Goal: Task Accomplishment & Management: Use online tool/utility

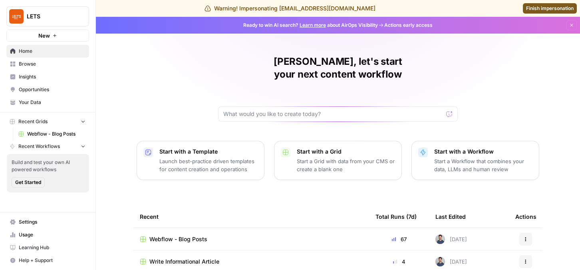
click at [47, 63] on span "Browse" at bounding box center [52, 63] width 67 height 7
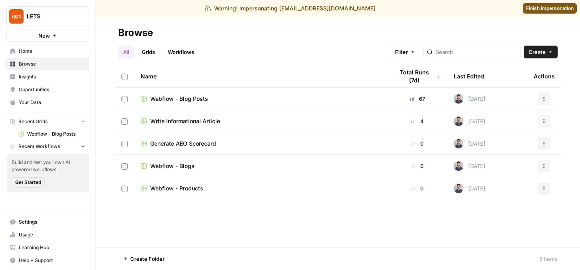
click at [180, 99] on span "Webflow - Blog Posts" at bounding box center [179, 99] width 58 height 8
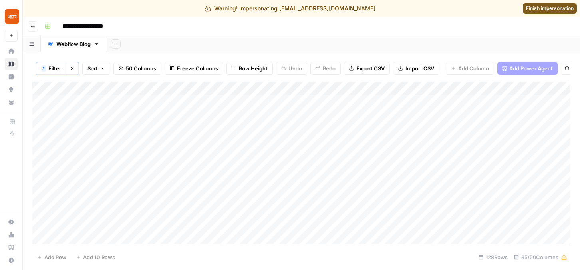
click at [32, 23] on button "Go back" at bounding box center [33, 26] width 10 height 10
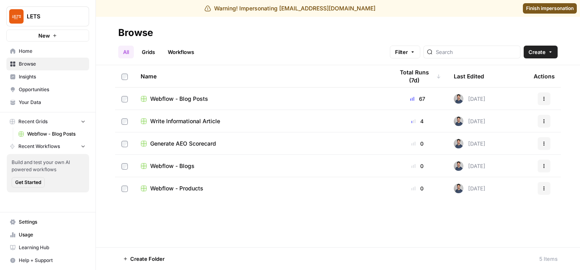
click at [181, 101] on span "Webflow - Blog Posts" at bounding box center [179, 99] width 58 height 8
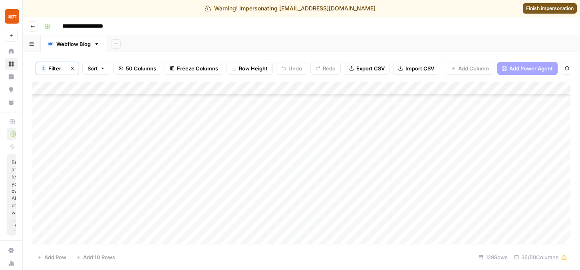
scroll to position [133, 8]
click at [33, 26] on icon "button" at bounding box center [32, 26] width 5 height 5
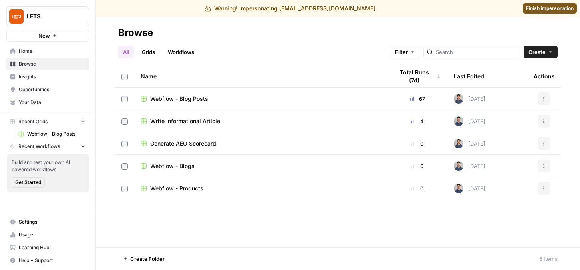
click at [191, 124] on span "Write Informational Article" at bounding box center [185, 121] width 70 height 8
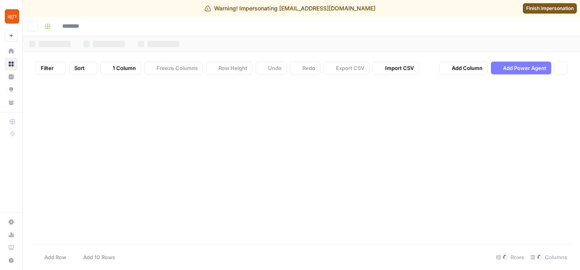
type input "**********"
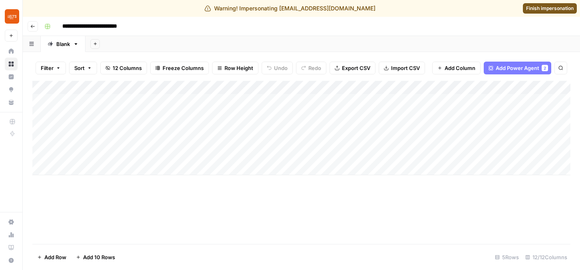
click at [105, 167] on div "Add Column" at bounding box center [301, 128] width 538 height 94
click at [93, 171] on div "Add Column" at bounding box center [301, 135] width 538 height 108
click at [518, 72] on button "Add Power Agent 2" at bounding box center [518, 68] width 68 height 13
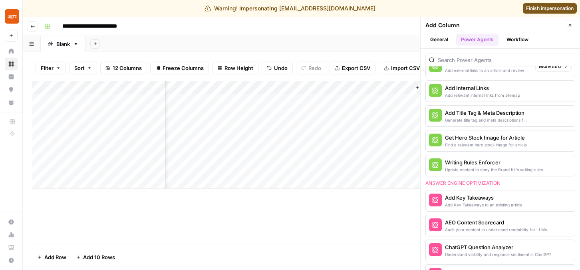
scroll to position [314, 0]
click at [498, 94] on div "Add relevant internal links from sitemap" at bounding box center [482, 95] width 75 height 6
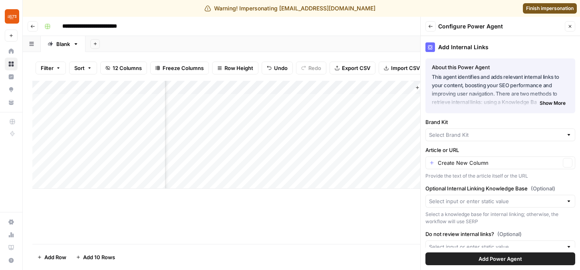
type input "LETS"
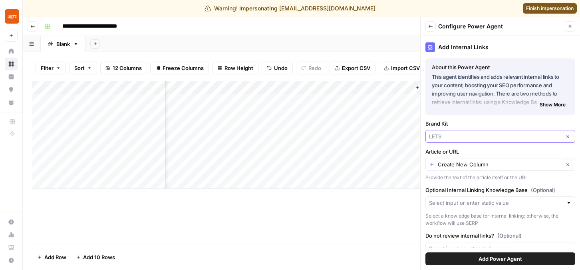
click at [514, 137] on input "Brand Kit" at bounding box center [494, 136] width 131 height 8
click at [513, 158] on span "LETS" at bounding box center [495, 155] width 126 height 8
type input "LETS"
drag, startPoint x: 426, startPoint y: 151, endPoint x: 459, endPoint y: 151, distance: 32.8
click at [459, 151] on label "Article or URL" at bounding box center [501, 151] width 150 height 8
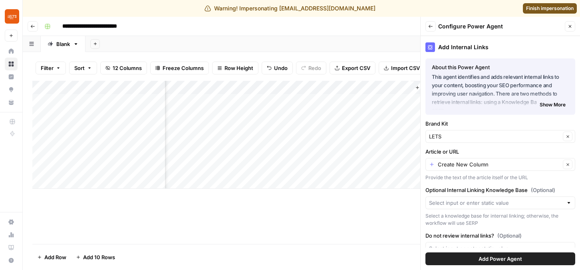
click at [472, 172] on div "Article or URL Create New Column Clear Provide the text of the article itself o…" at bounding box center [501, 164] width 150 height 34
click at [483, 163] on input "Article or URL" at bounding box center [499, 164] width 123 height 8
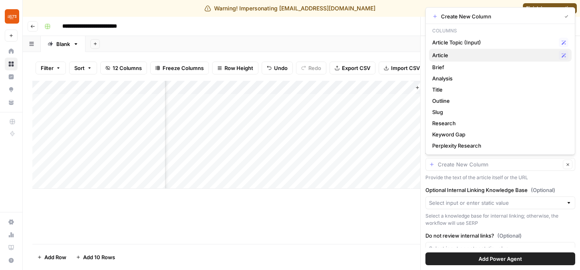
click at [449, 56] on span "Article" at bounding box center [493, 55] width 123 height 8
type input "Article"
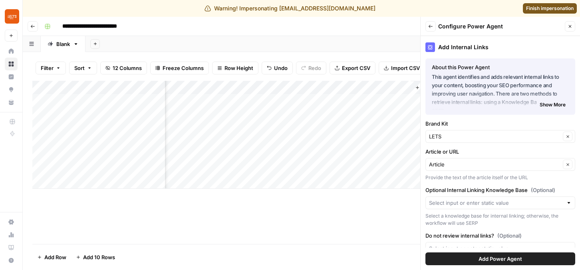
scroll to position [16, 0]
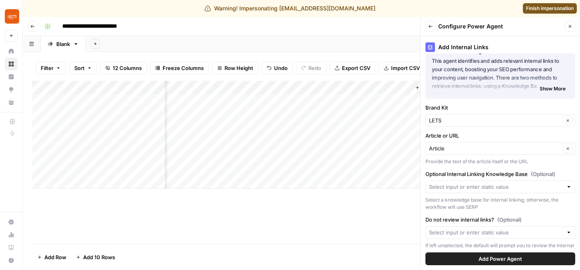
click at [495, 182] on div at bounding box center [501, 186] width 150 height 13
click at [474, 204] on span "New Knowledge Base" at bounding box center [498, 205] width 133 height 8
type input "New Knowledge Base"
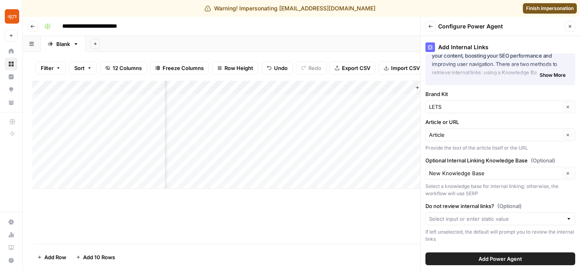
click at [502, 259] on span "Add Power Agent" at bounding box center [501, 259] width 44 height 8
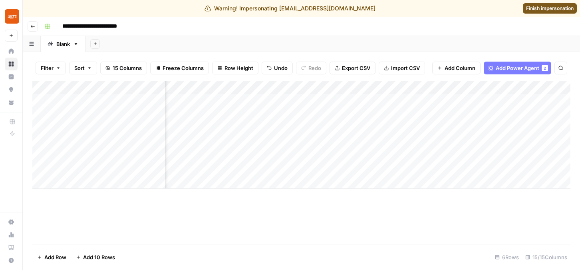
scroll to position [0, 618]
click at [462, 102] on div "Add Column" at bounding box center [301, 135] width 538 height 108
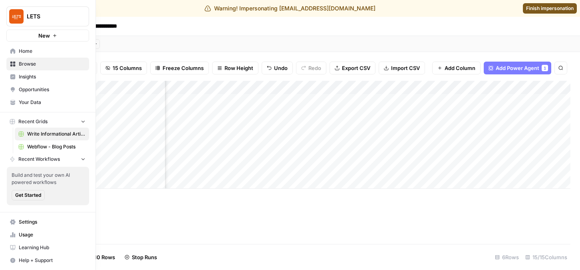
click at [39, 105] on span "Your Data" at bounding box center [52, 102] width 67 height 7
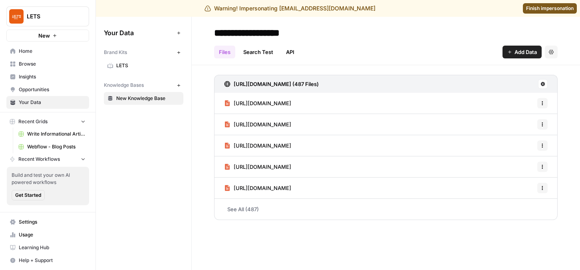
click at [279, 33] on input "**********" at bounding box center [275, 33] width 128 height 16
click at [131, 123] on div "Your Data Add Data Brand Kits New LETS Knowledge Bases New New Knowledge Base" at bounding box center [144, 143] width 96 height 253
click at [30, 65] on span "Browse" at bounding box center [52, 63] width 67 height 7
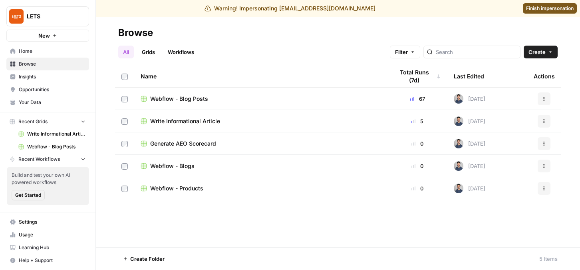
click at [153, 52] on link "Grids" at bounding box center [148, 52] width 23 height 13
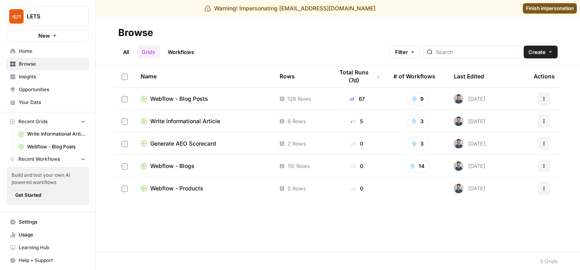
click at [187, 121] on span "Write Informational Article" at bounding box center [185, 121] width 70 height 8
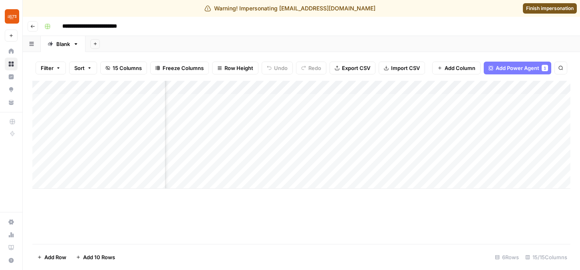
scroll to position [0, 746]
click at [461, 70] on span "Add Column" at bounding box center [460, 68] width 31 height 8
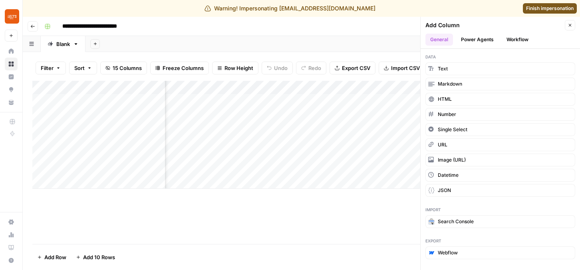
scroll to position [0, 862]
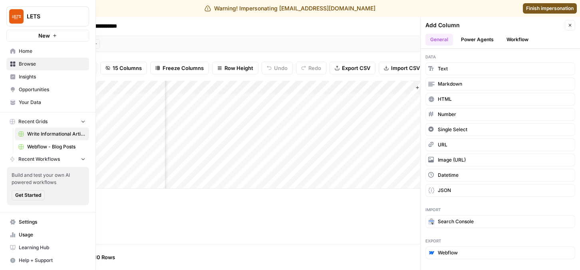
click at [12, 100] on icon at bounding box center [13, 102] width 6 height 6
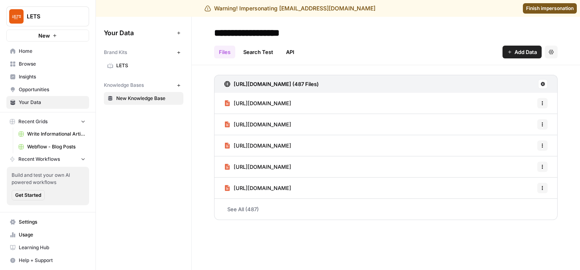
click at [140, 58] on div "Brand Kits New" at bounding box center [144, 53] width 80 height 14
click at [144, 66] on span "LETS" at bounding box center [148, 65] width 64 height 7
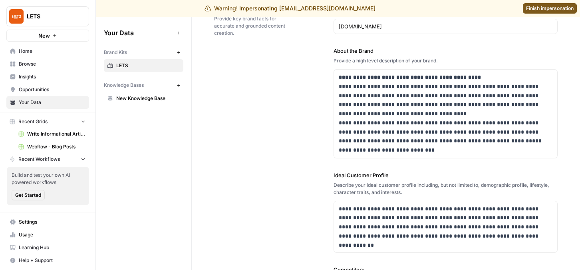
scroll to position [70, 0]
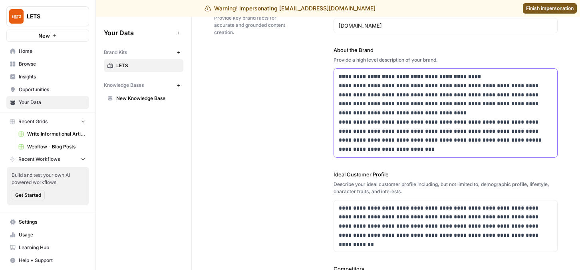
drag, startPoint x: 441, startPoint y: 145, endPoint x: 332, endPoint y: 95, distance: 119.6
click at [332, 96] on div "**********" at bounding box center [386, 216] width 344 height 472
click at [392, 127] on p "**********" at bounding box center [446, 113] width 214 height 82
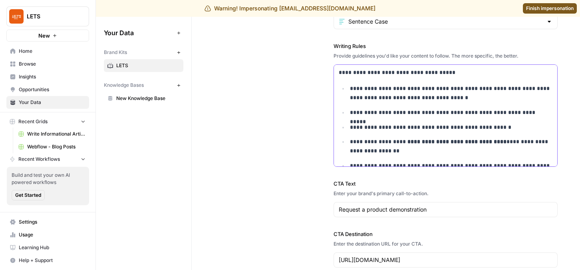
scroll to position [72, 0]
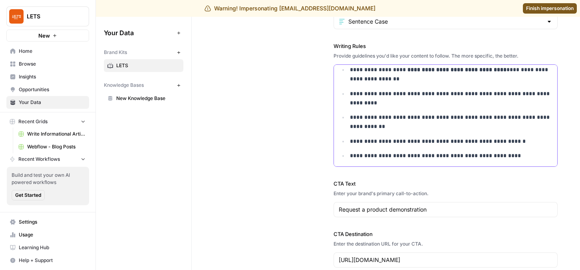
drag, startPoint x: 340, startPoint y: 74, endPoint x: 443, endPoint y: 178, distance: 146.1
click at [444, 179] on div "**********" at bounding box center [446, 44] width 224 height 480
click at [410, 136] on ul "**********" at bounding box center [446, 86] width 214 height 148
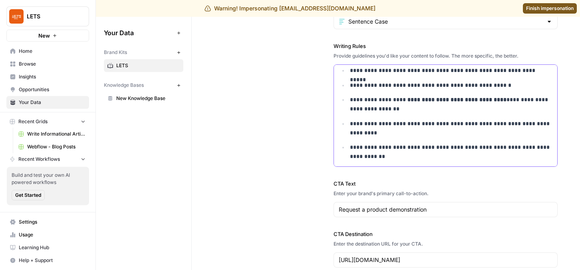
scroll to position [0, 0]
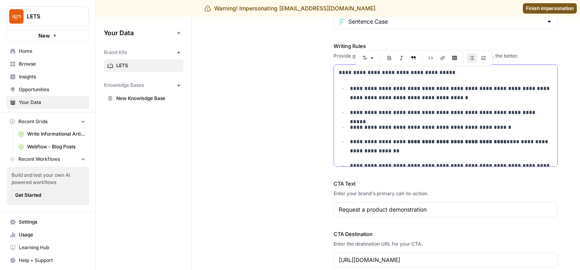
drag, startPoint x: 520, startPoint y: 158, endPoint x: 345, endPoint y: 43, distance: 209.5
click at [345, 43] on div "**********" at bounding box center [446, 104] width 224 height 125
copy div "**********"
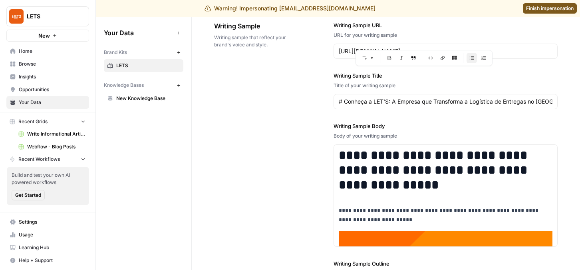
scroll to position [532, 0]
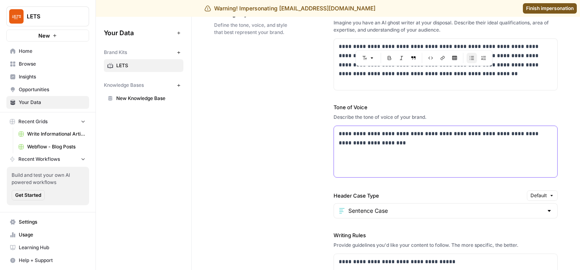
drag, startPoint x: 381, startPoint y: 147, endPoint x: 337, endPoint y: 129, distance: 47.5
click at [337, 129] on div "**********" at bounding box center [445, 151] width 223 height 51
click at [386, 151] on div "**********" at bounding box center [445, 151] width 223 height 51
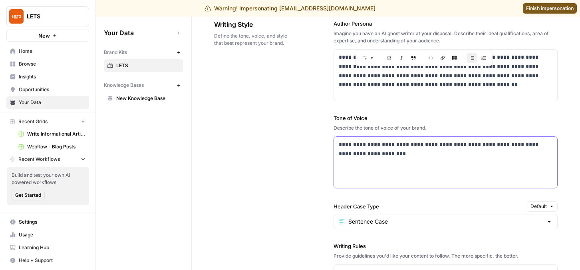
click at [349, 143] on p "**********" at bounding box center [446, 149] width 214 height 18
click at [369, 152] on p "**********" at bounding box center [446, 149] width 214 height 18
drag, startPoint x: 378, startPoint y: 155, endPoint x: 329, endPoint y: 138, distance: 52.2
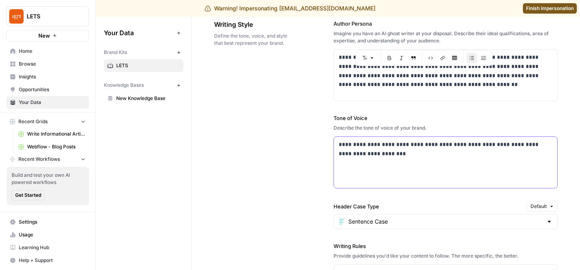
click at [329, 138] on div "**********" at bounding box center [386, 244] width 344 height 480
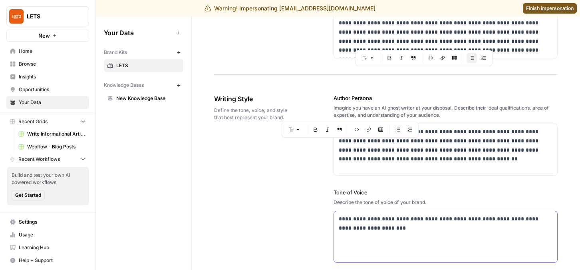
scroll to position [445, 0]
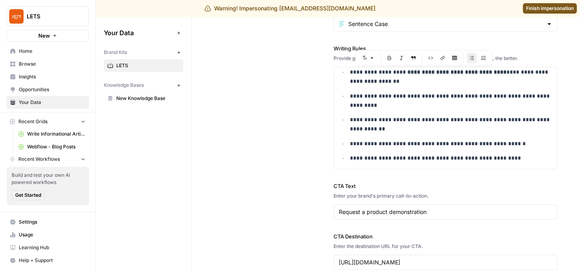
scroll to position [723, 0]
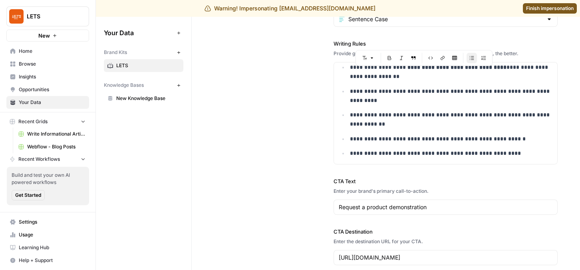
click at [132, 96] on span "New Knowledge Base" at bounding box center [148, 98] width 64 height 7
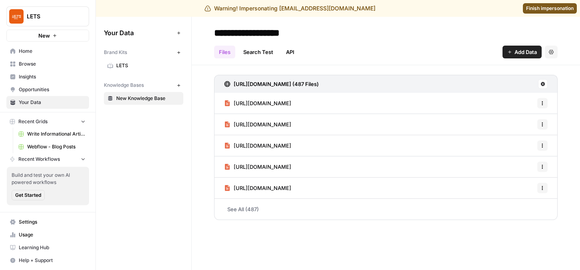
click at [117, 63] on span "LETS" at bounding box center [148, 65] width 64 height 7
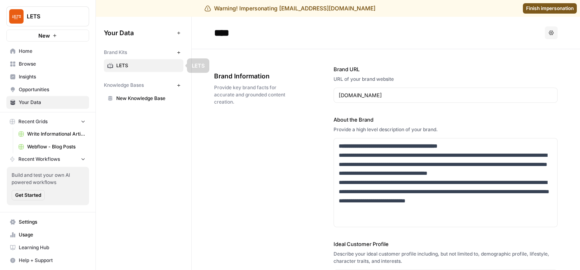
click at [140, 95] on span "New Knowledge Base" at bounding box center [148, 98] width 64 height 7
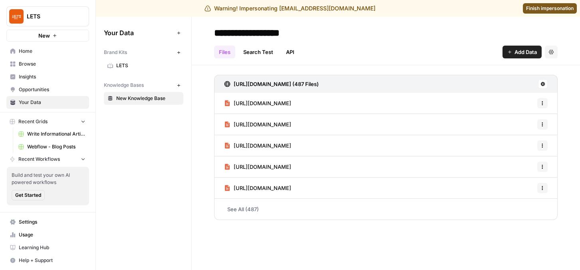
click at [38, 66] on span "Browse" at bounding box center [52, 63] width 67 height 7
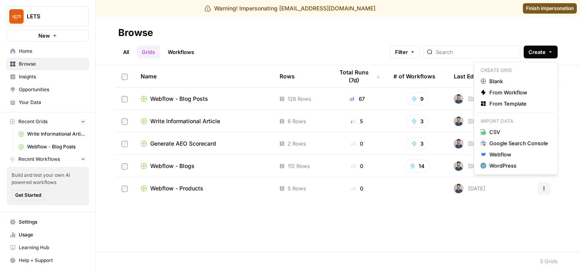
click at [542, 54] on span "Create" at bounding box center [537, 52] width 17 height 8
click at [503, 105] on span "From Template" at bounding box center [518, 103] width 59 height 8
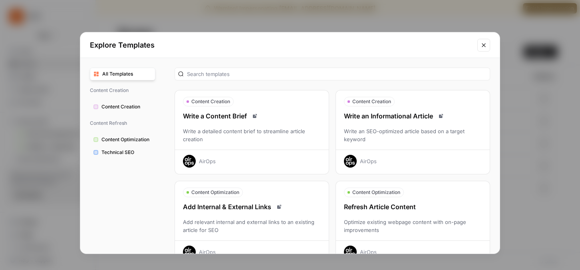
scroll to position [8, 0]
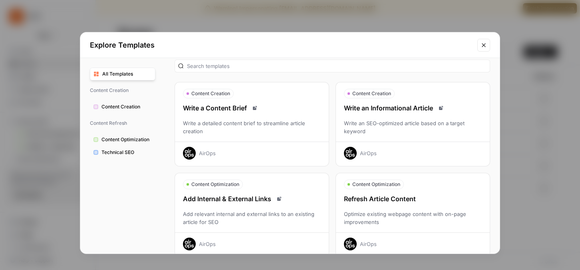
click at [484, 49] on button "Close modal" at bounding box center [484, 45] width 13 height 13
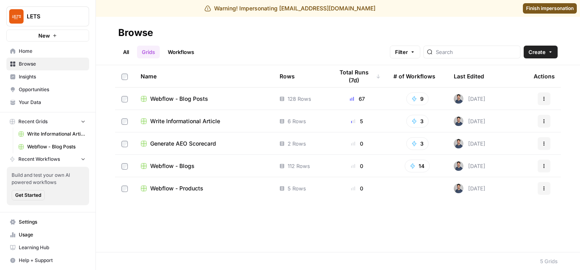
click at [190, 54] on link "Workflows" at bounding box center [181, 52] width 36 height 13
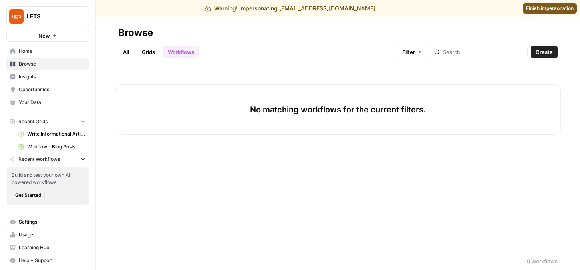
click at [549, 53] on span "Create" at bounding box center [544, 52] width 17 height 8
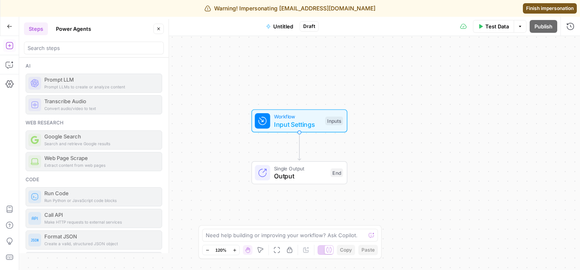
click at [6, 27] on button "Go Back" at bounding box center [9, 26] width 14 height 14
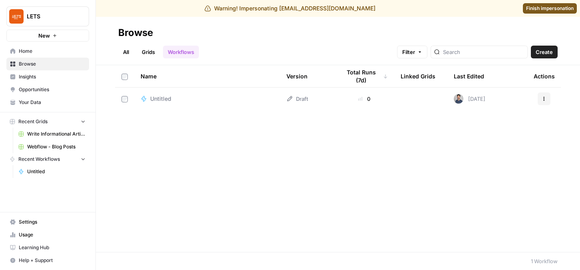
click at [142, 53] on link "Grids" at bounding box center [148, 52] width 23 height 13
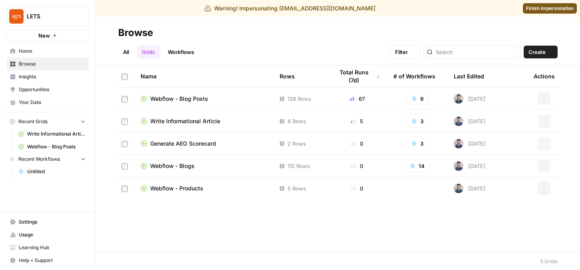
click at [127, 56] on link "All" at bounding box center [126, 52] width 16 height 13
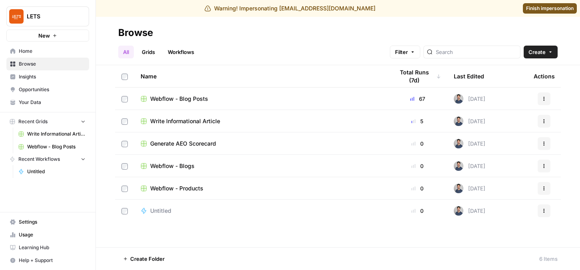
click at [145, 56] on link "Grids" at bounding box center [148, 52] width 23 height 13
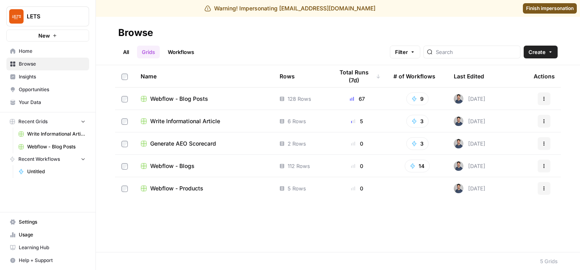
click at [172, 97] on span "Webflow - Blog Posts" at bounding box center [179, 99] width 58 height 8
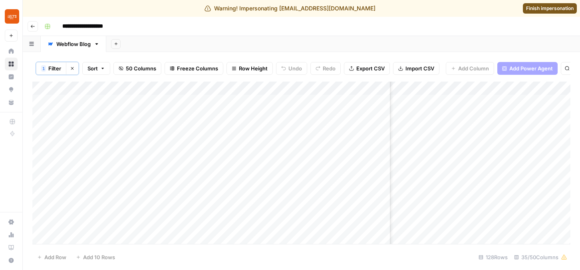
scroll to position [0, 1063]
click at [32, 25] on icon "button" at bounding box center [32, 26] width 5 height 5
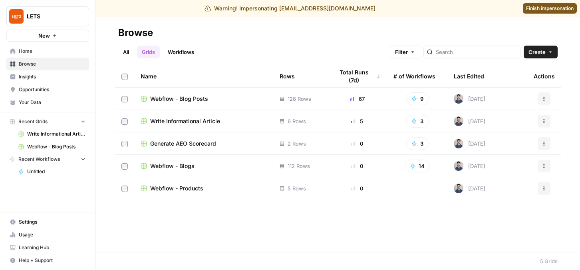
click at [181, 51] on link "Workflows" at bounding box center [181, 52] width 36 height 13
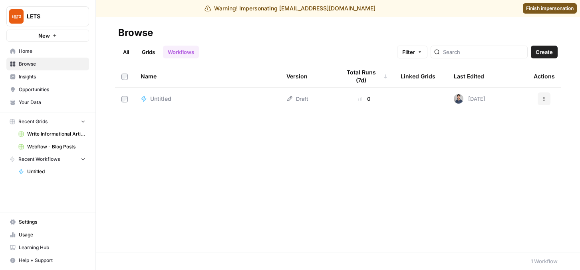
click at [153, 97] on span "Untitled" at bounding box center [160, 99] width 21 height 8
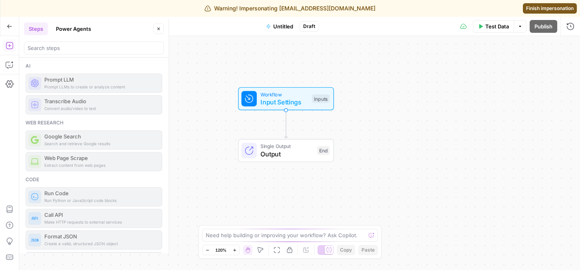
click at [79, 99] on div "Convert audio/video to text Transcribe Audio" at bounding box center [94, 104] width 137 height 19
click at [10, 66] on icon "button" at bounding box center [10, 65] width 8 height 8
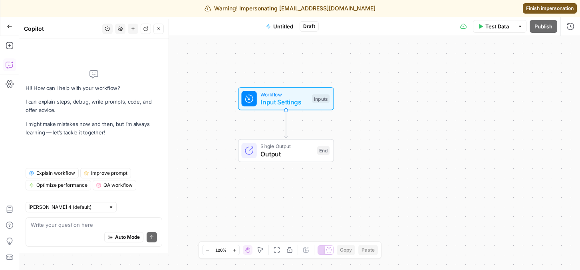
click at [15, 48] on button "Add Steps" at bounding box center [9, 45] width 13 height 13
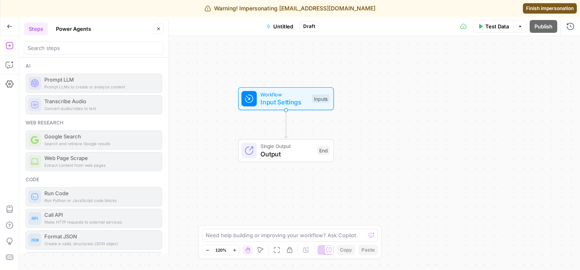
click at [9, 72] on div "Add Steps Copilot Settings AirOps Academy Help Give Feedback Shortcuts" at bounding box center [9, 153] width 19 height 234
click at [8, 58] on button "Copilot" at bounding box center [9, 64] width 13 height 13
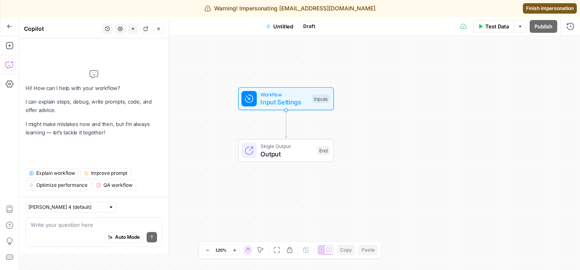
click at [68, 228] on textarea at bounding box center [94, 225] width 126 height 8
click at [88, 222] on textarea at bounding box center [94, 225] width 126 height 8
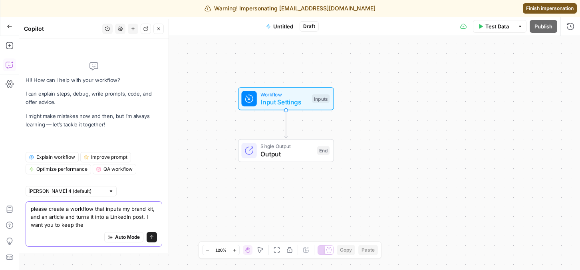
click at [63, 215] on textarea "please create a workflow that inputs my brand kit, and an article and turns it …" at bounding box center [94, 217] width 126 height 24
drag, startPoint x: 99, startPoint y: 224, endPoint x: 31, endPoint y: 200, distance: 71.5
click at [31, 200] on div "[PERSON_NAME] 4 (default) please create a workflow that inputs my brand kit, an…" at bounding box center [93, 217] width 149 height 72
click at [44, 213] on textarea "please create a workflow that inputs my brand kit, and an article and turns it …" at bounding box center [94, 217] width 126 height 24
drag, startPoint x: 30, startPoint y: 209, endPoint x: 49, endPoint y: 210, distance: 19.2
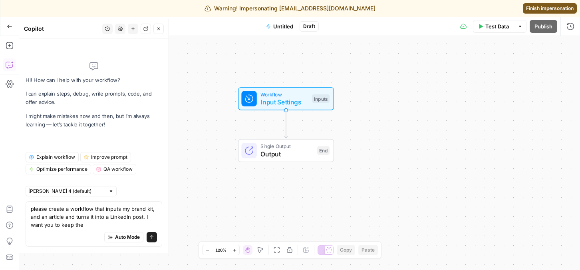
click at [49, 210] on div "please create a workflow that inputs my brand kit, and an article and turns it …" at bounding box center [94, 224] width 137 height 46
drag, startPoint x: 31, startPoint y: 209, endPoint x: 146, endPoint y: 220, distance: 115.7
click at [149, 219] on textarea "please create a workflow that inputs my brand kit, and an article and turns it …" at bounding box center [94, 217] width 126 height 24
click at [85, 219] on textarea "please create a workflow that inputs my brand kit, and an article and turns it …" at bounding box center [94, 217] width 126 height 24
click at [88, 223] on textarea "please create a workflow that inputs my brand kit, and an article and turns it …" at bounding box center [94, 217] width 126 height 24
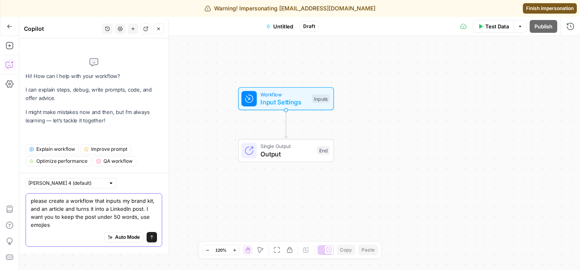
type textarea "please create a workflow that inputs my brand kit, and an article and turns it …"
click at [154, 239] on button "Send" at bounding box center [152, 237] width 10 height 10
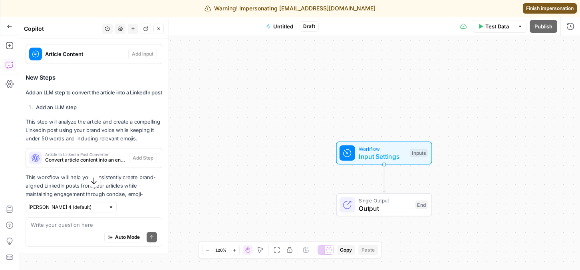
scroll to position [349, 0]
click at [281, 27] on span "Untitled" at bounding box center [283, 26] width 20 height 8
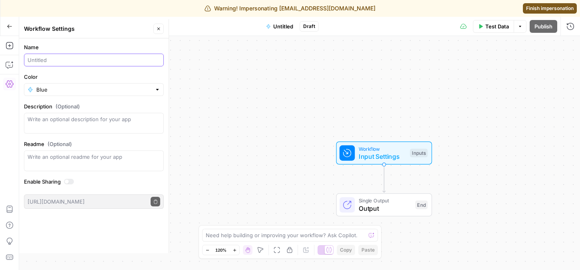
click at [106, 60] on input "Name" at bounding box center [94, 60] width 133 height 8
type input "LinkedIn"
click at [10, 30] on button "Go Back" at bounding box center [9, 26] width 14 height 14
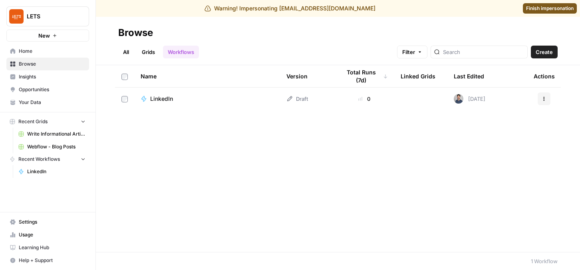
click at [146, 52] on link "Grids" at bounding box center [148, 52] width 23 height 13
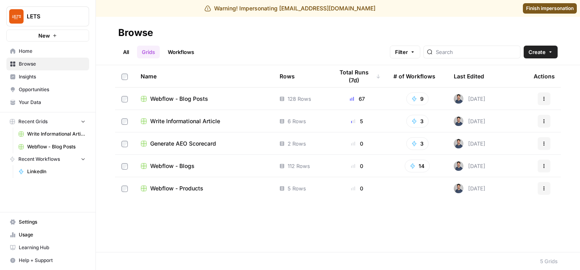
click at [165, 121] on span "Write Informational Article" at bounding box center [185, 121] width 70 height 8
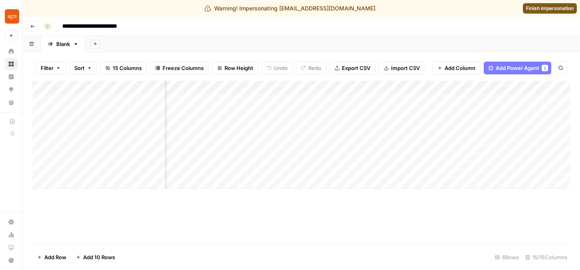
scroll to position [0, 746]
click at [471, 67] on span "Add Column" at bounding box center [460, 68] width 31 height 8
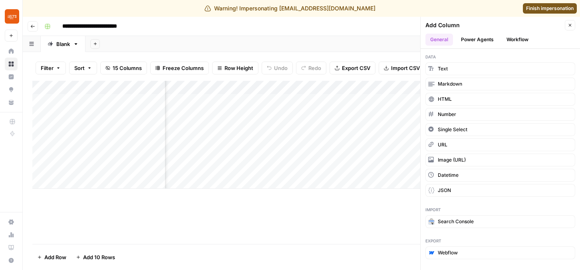
scroll to position [0, 862]
click at [532, 32] on header "Add Column Close General Power Agents Workflow" at bounding box center [500, 33] width 159 height 32
click at [521, 38] on button "Workflow" at bounding box center [518, 40] width 32 height 12
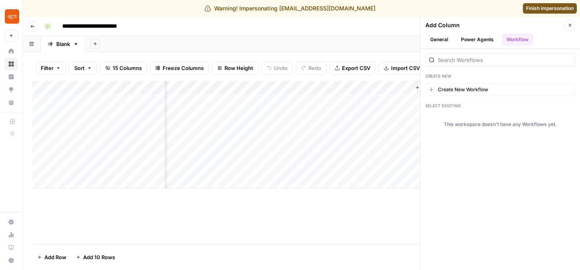
drag, startPoint x: 436, startPoint y: 124, endPoint x: 441, endPoint y: 125, distance: 5.3
click at [441, 125] on section "This workspace doesn't have any Workflows yet." at bounding box center [501, 124] width 150 height 23
click at [455, 129] on div "This workspace doesn't have any Workflows yet." at bounding box center [500, 124] width 113 height 23
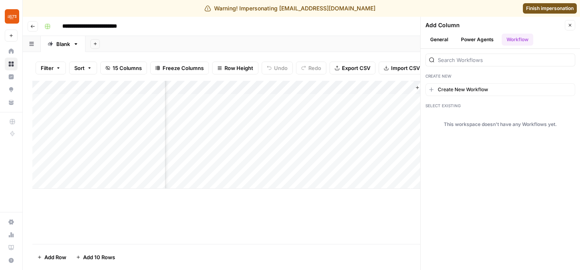
click at [455, 129] on div "This workspace doesn't have any Workflows yet." at bounding box center [500, 124] width 113 height 23
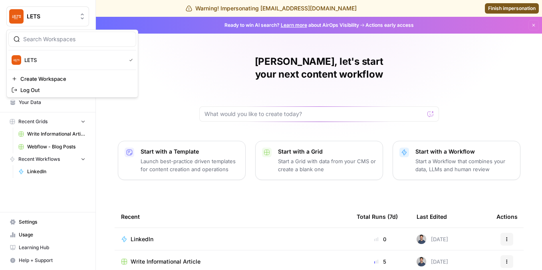
click at [51, 24] on button "LETS" at bounding box center [47, 16] width 83 height 20
click at [500, 6] on span "Finish impersonation" at bounding box center [512, 8] width 48 height 7
